Goal: Find specific page/section: Find specific page/section

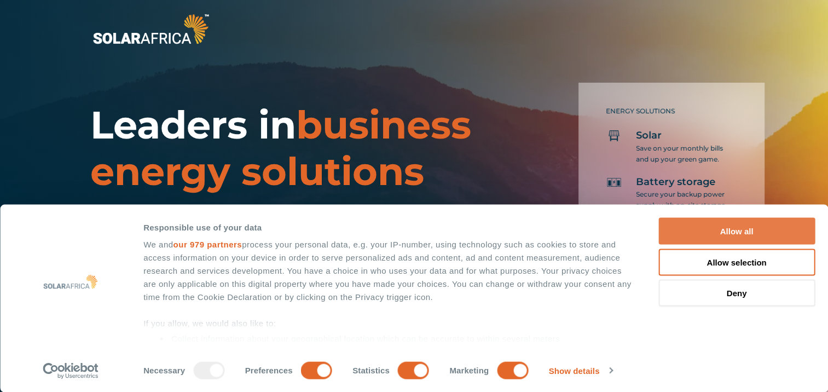
click at [742, 225] on button "Allow all" at bounding box center [736, 231] width 157 height 27
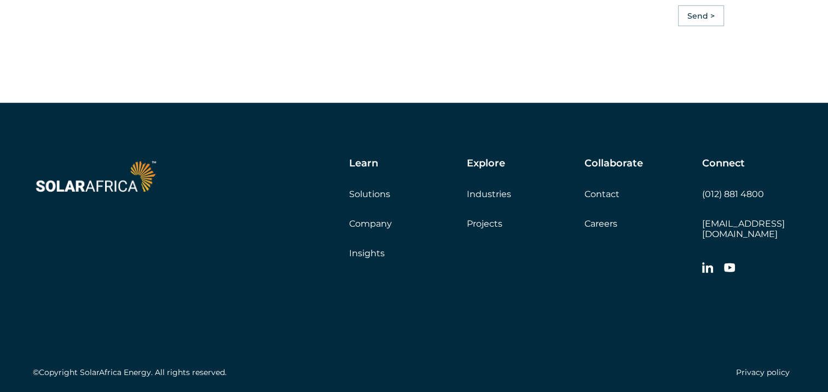
scroll to position [3119, 0]
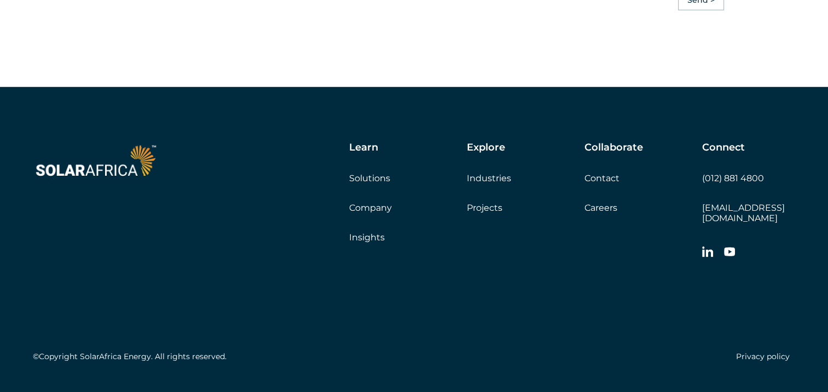
click at [604, 213] on link "Careers" at bounding box center [600, 207] width 33 height 10
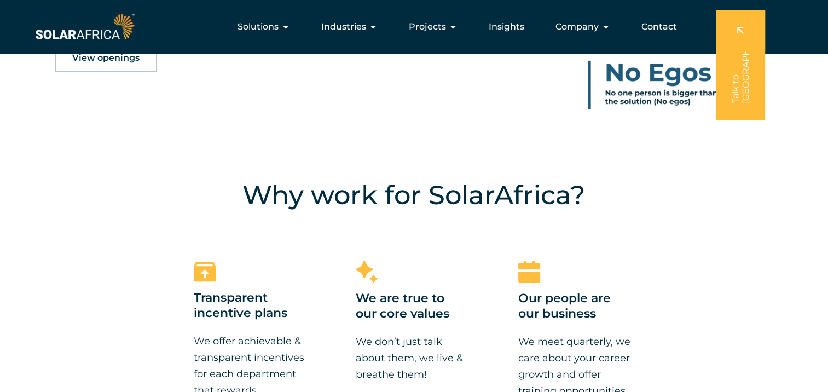
scroll to position [602, 0]
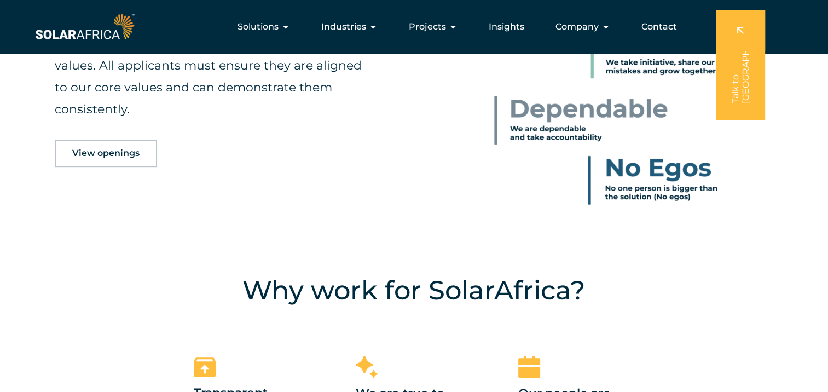
click at [104, 149] on span "View openings" at bounding box center [105, 153] width 67 height 9
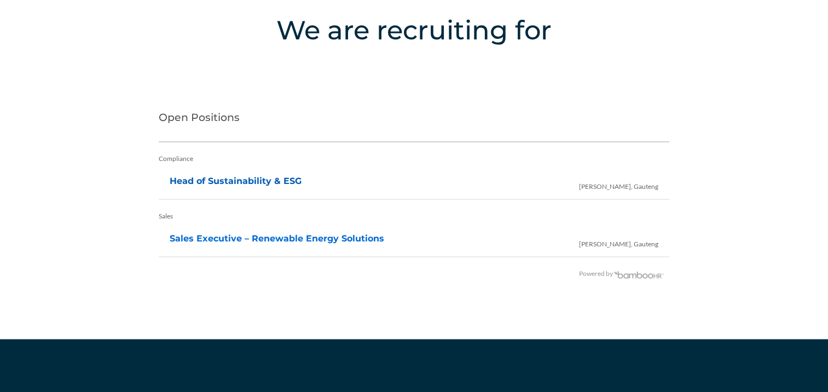
click at [258, 179] on link "Head of Sustainability & ESG" at bounding box center [236, 181] width 132 height 10
